Goal: Download file/media

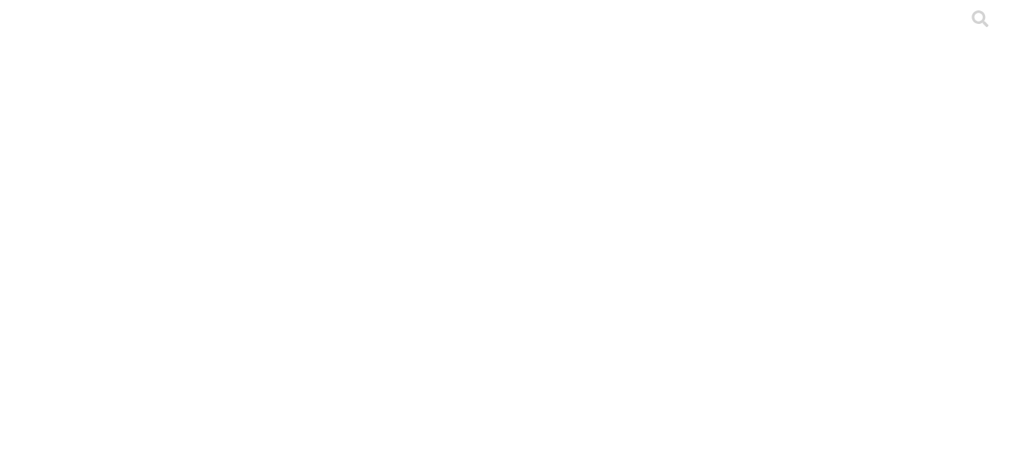
type input "lae"
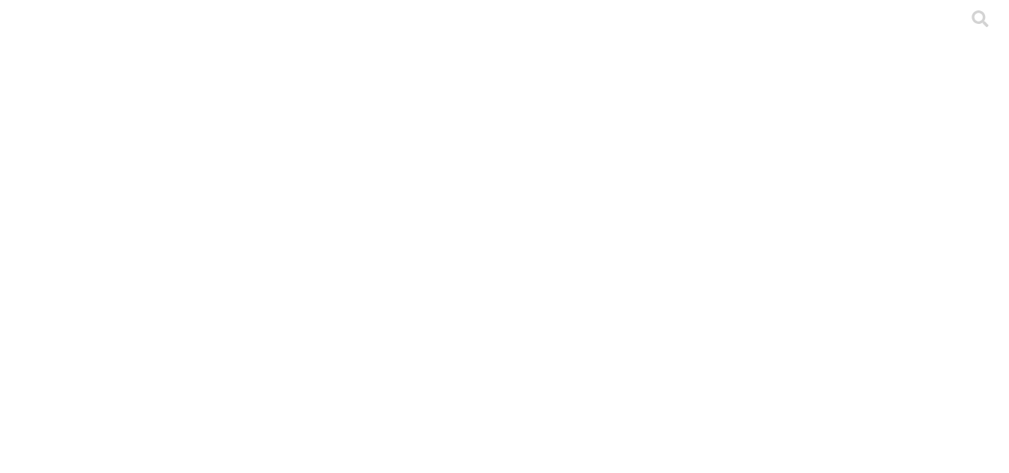
type input "oper"
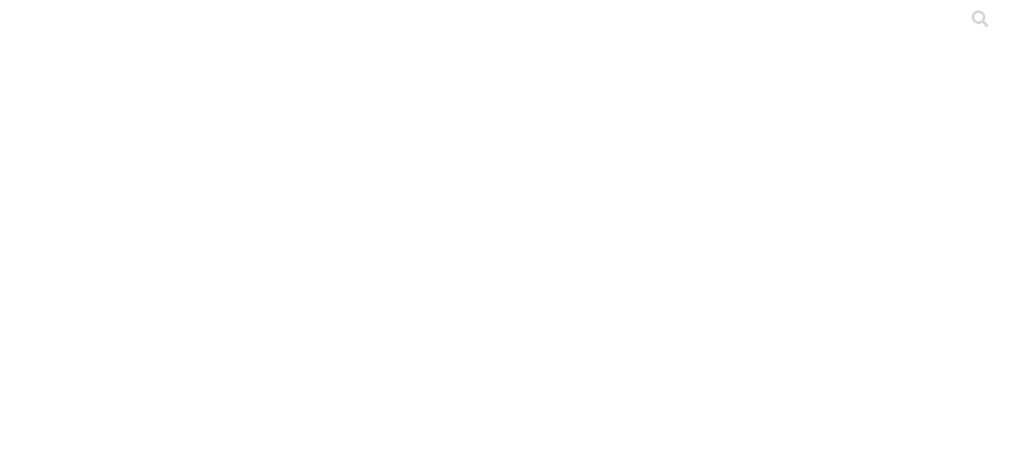
scroll to position [4, 0]
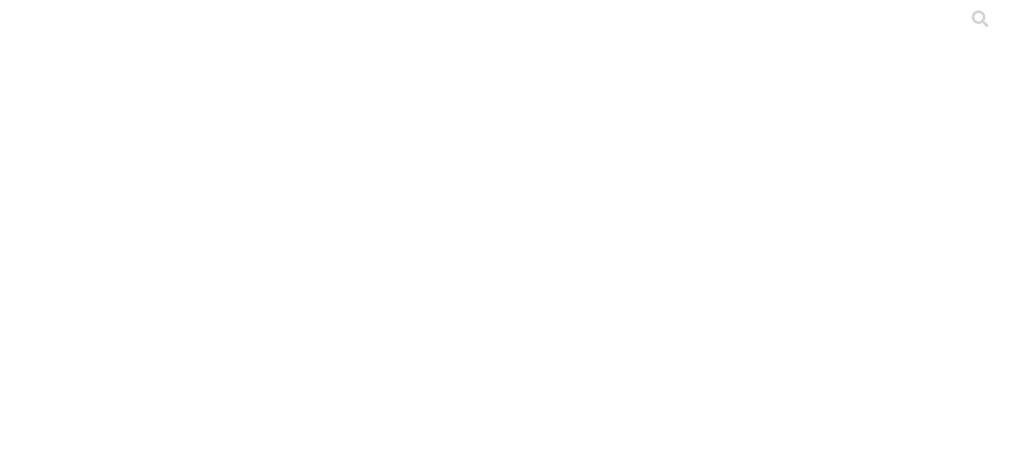
type input "preme"
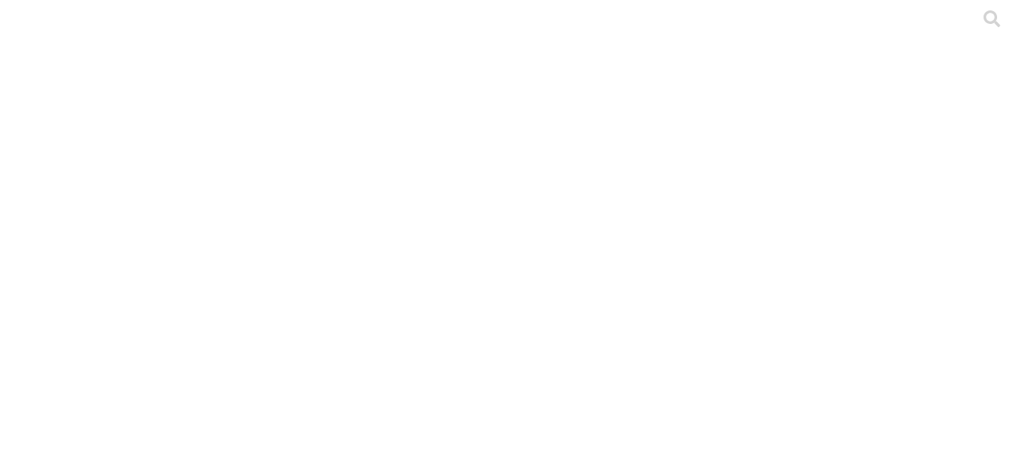
type input "laes"
